Goal: Check status: Check status

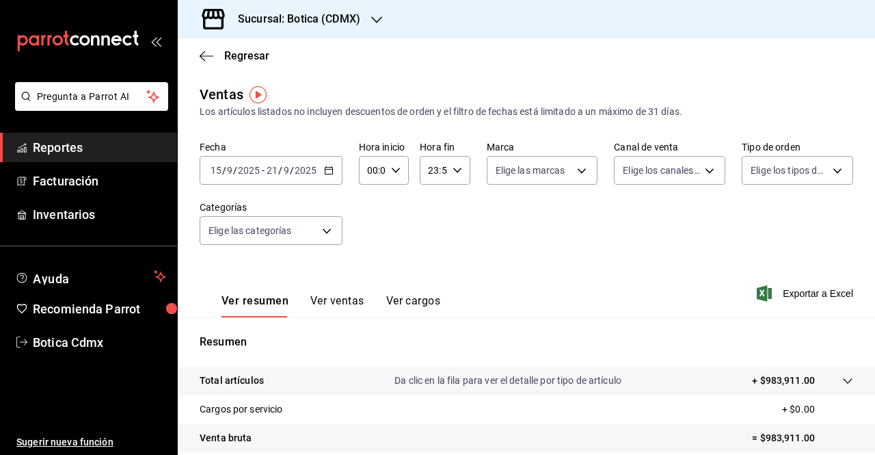
click at [78, 148] on span "Reportes" at bounding box center [99, 147] width 133 height 18
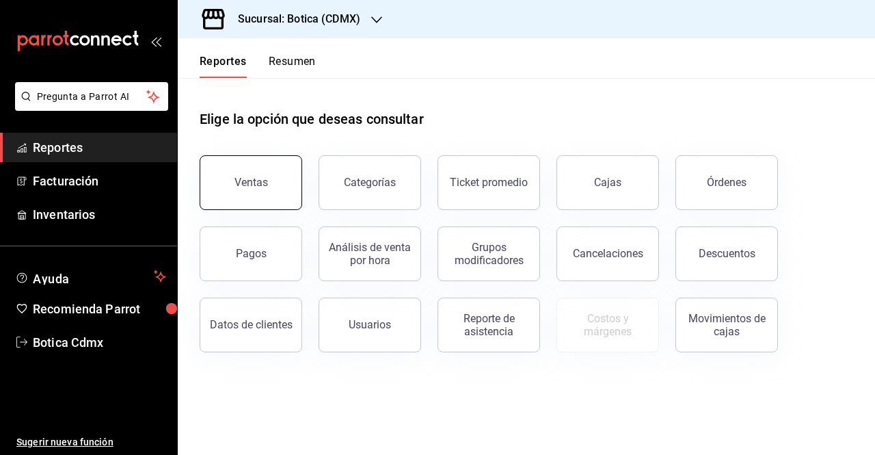
click at [246, 181] on div "Ventas" at bounding box center [252, 182] width 34 height 13
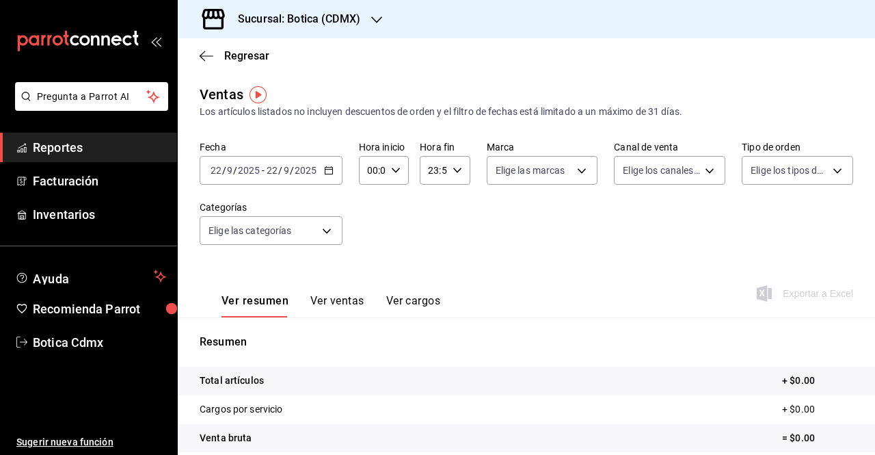
click at [325, 169] on \(Stroke\) "button" at bounding box center [329, 169] width 8 height 1
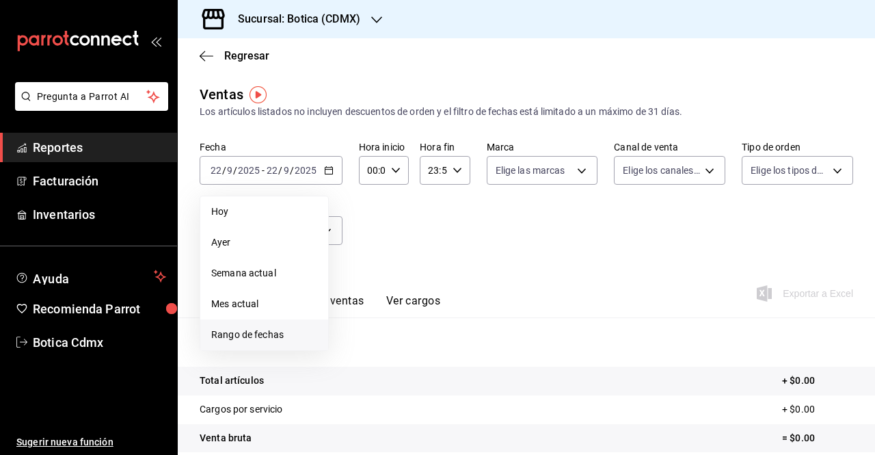
click at [249, 340] on span "Rango de fechas" at bounding box center [264, 335] width 106 height 14
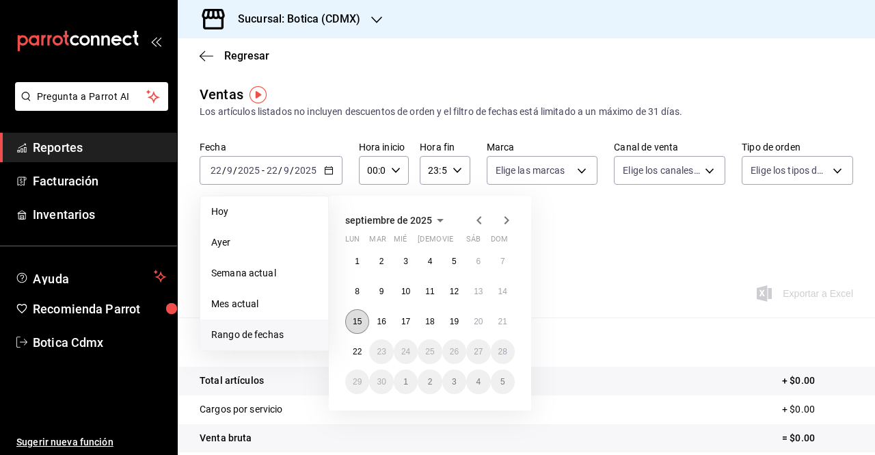
click at [361, 321] on abbr "15" at bounding box center [357, 322] width 9 height 10
click at [360, 352] on abbr "22" at bounding box center [357, 352] width 9 height 10
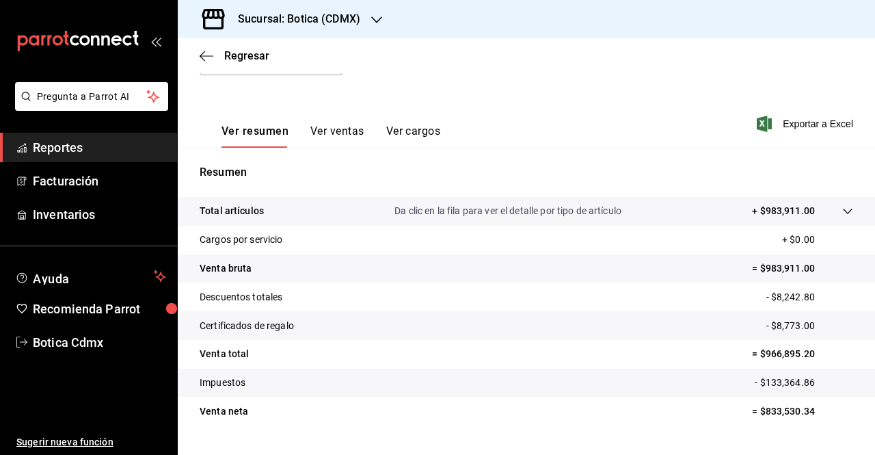
scroll to position [171, 0]
click at [843, 214] on icon at bounding box center [848, 209] width 11 height 11
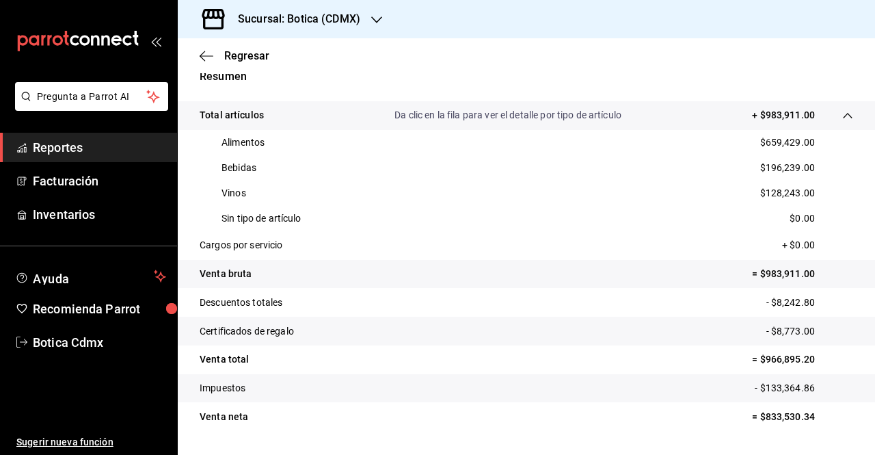
scroll to position [266, 0]
